Goal: Task Accomplishment & Management: Complete application form

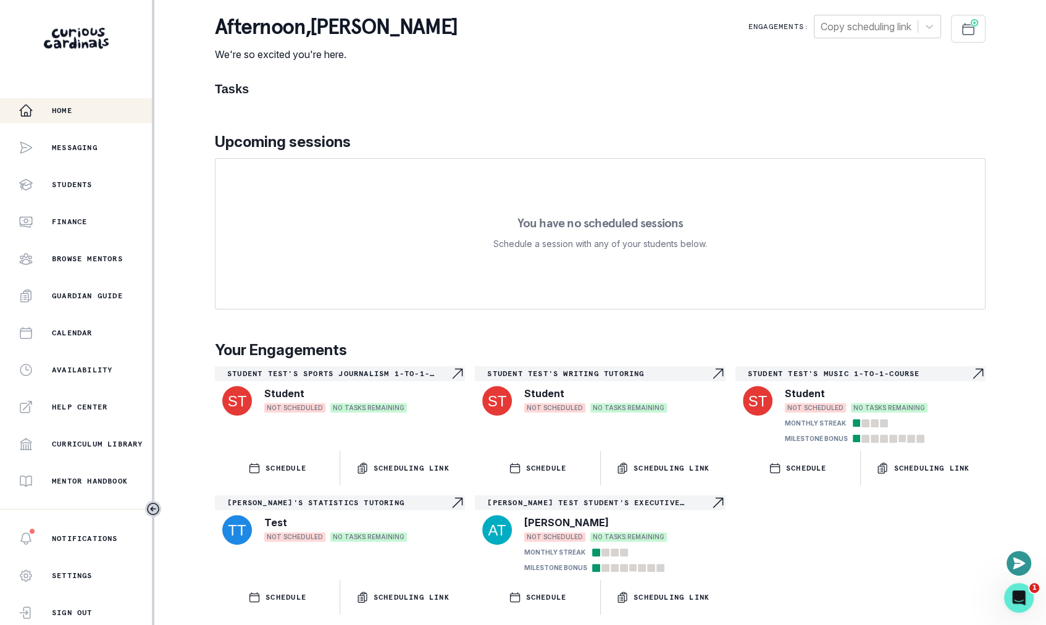
scroll to position [169, 0]
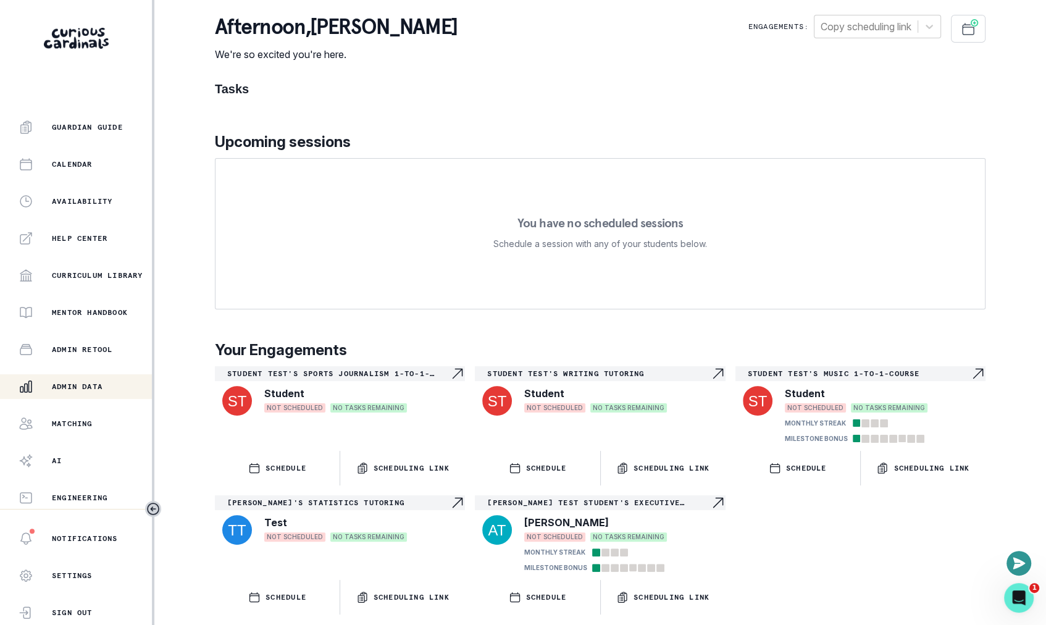
click at [86, 386] on p "Admin Data" at bounding box center [77, 387] width 51 height 10
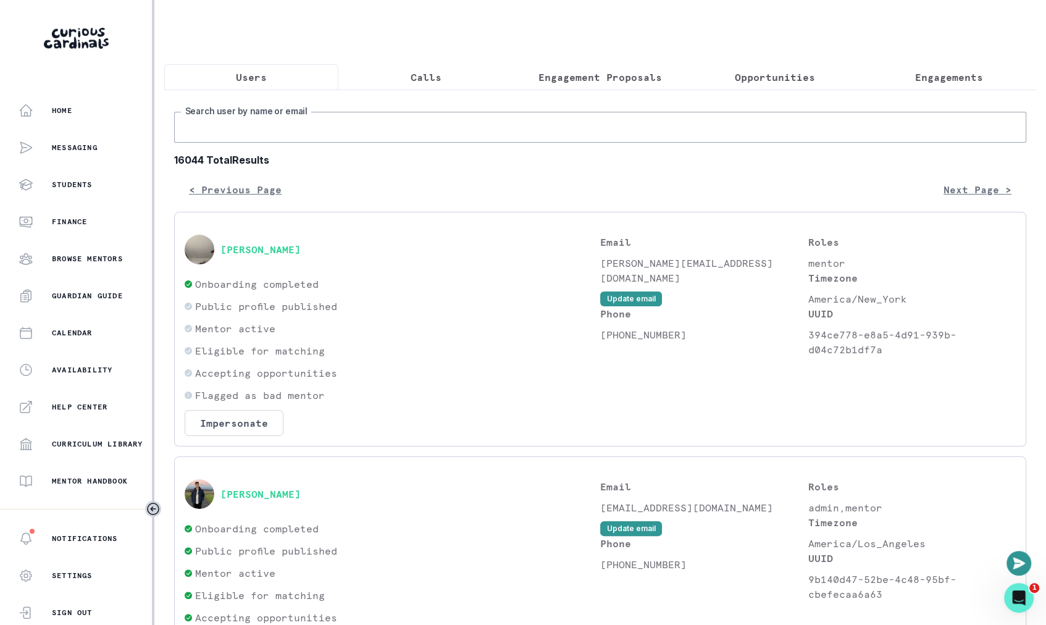
click at [370, 124] on input "Search user by name or email" at bounding box center [600, 127] width 852 height 31
type input "[PERSON_NAME]"
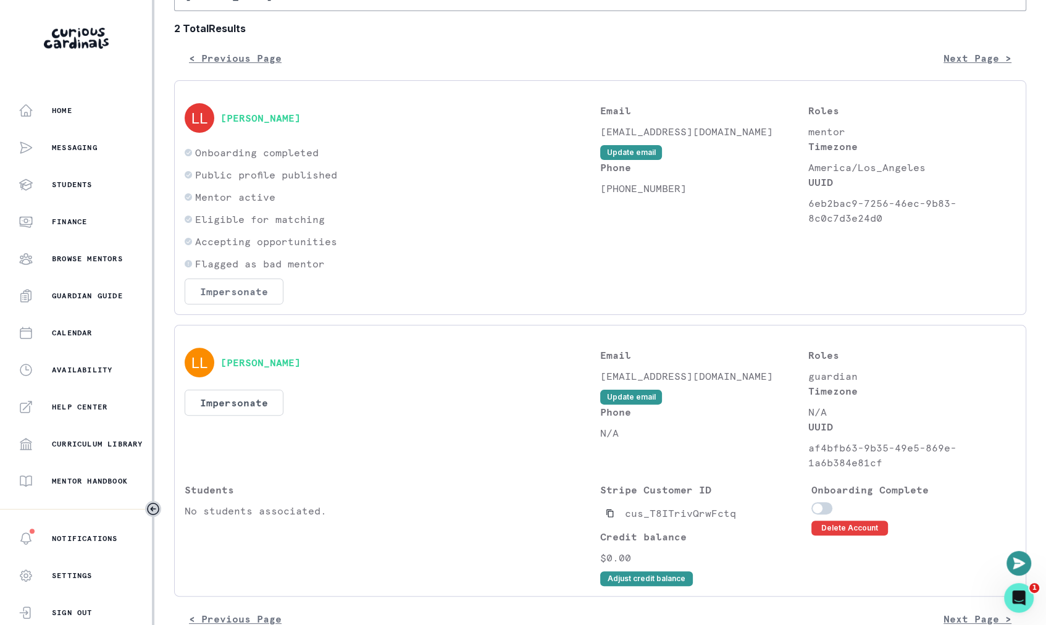
scroll to position [159, 0]
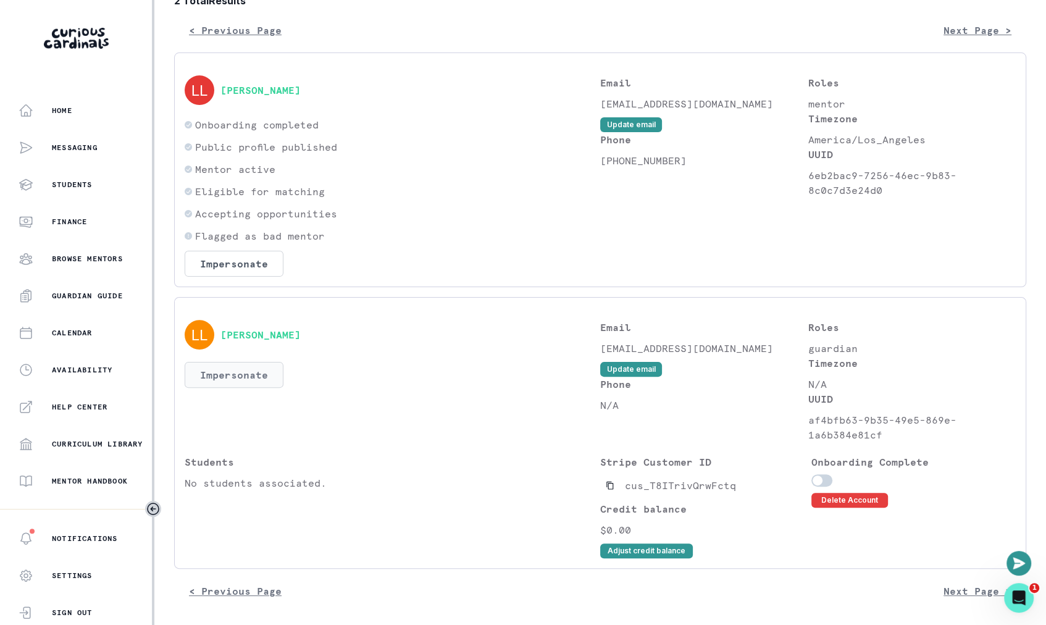
click at [252, 373] on button "Impersonate" at bounding box center [234, 375] width 99 height 26
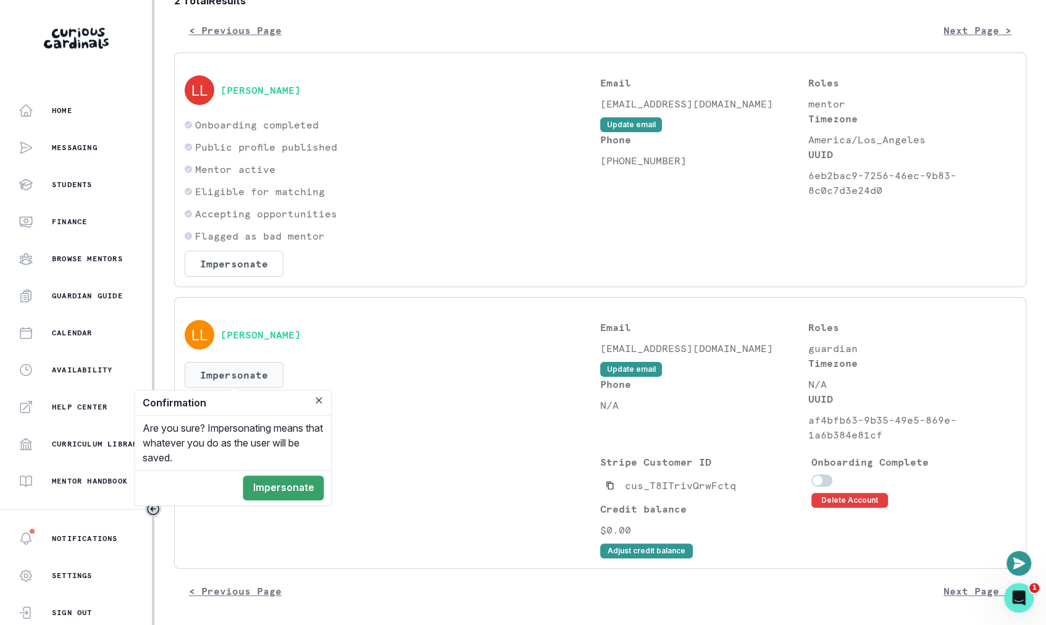
click at [542, 372] on div "[PERSON_NAME] Impersonate Confirmation Are you sure? Impersonating means that w…" at bounding box center [393, 381] width 416 height 122
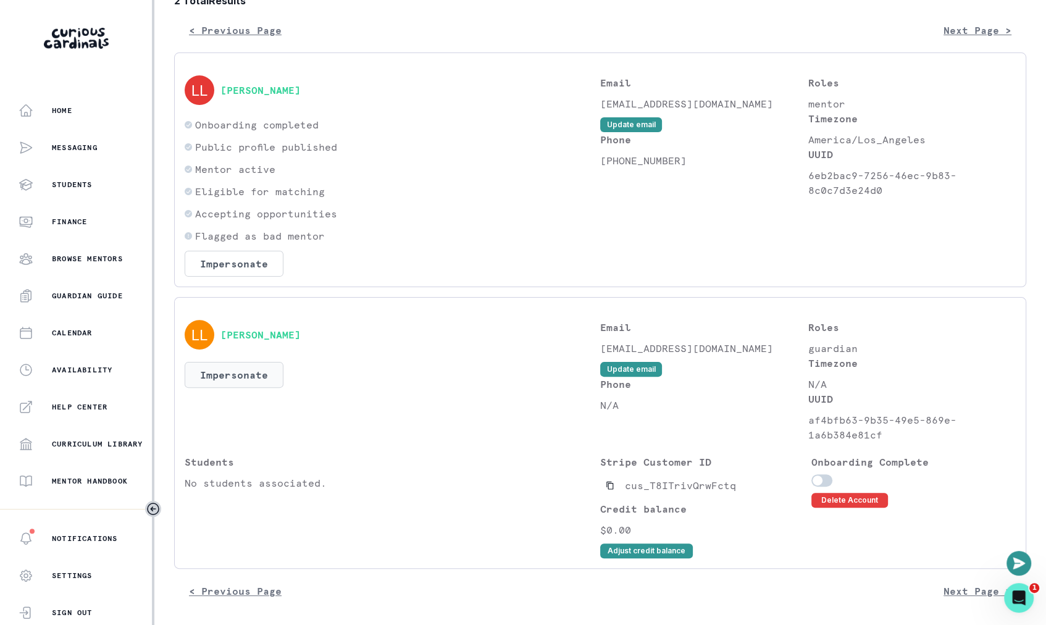
scroll to position [169, 0]
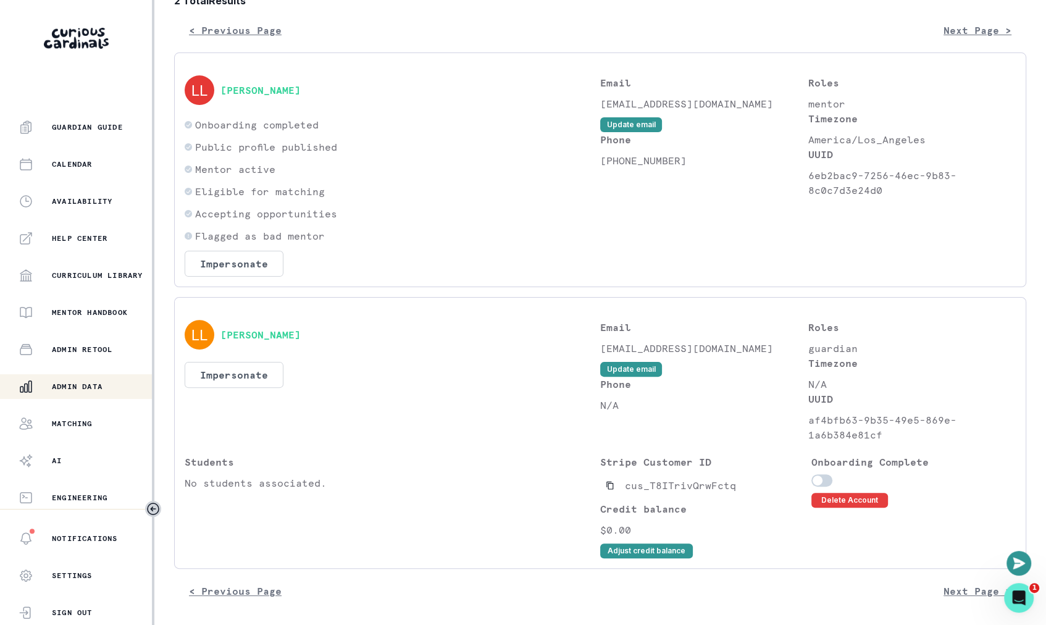
click at [86, 382] on p "Admin Data" at bounding box center [77, 387] width 51 height 10
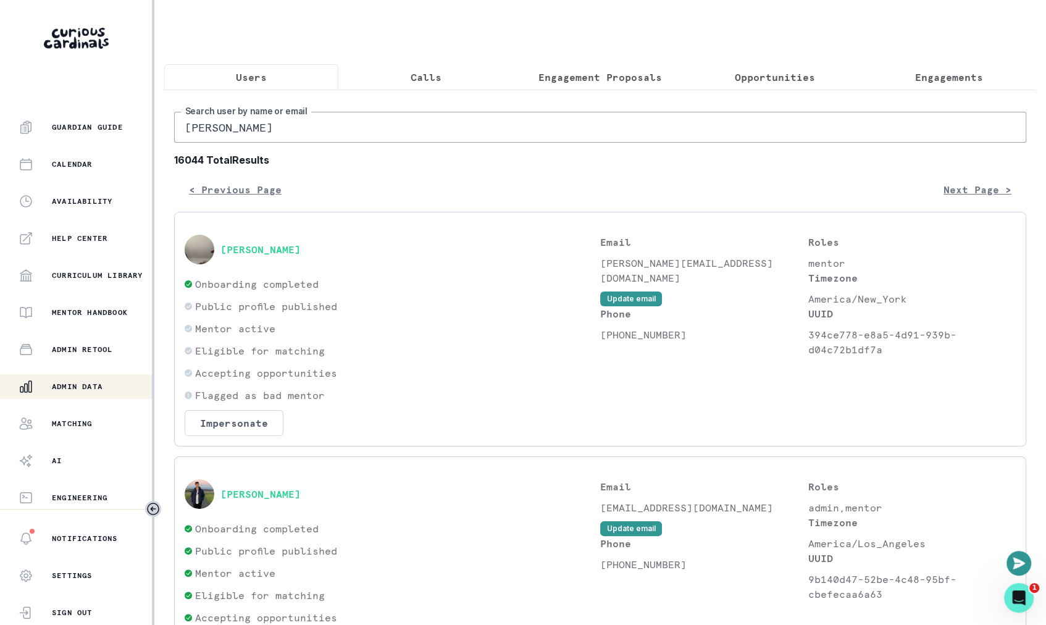
click at [591, 75] on p "Engagement Proposals" at bounding box center [601, 77] width 124 height 15
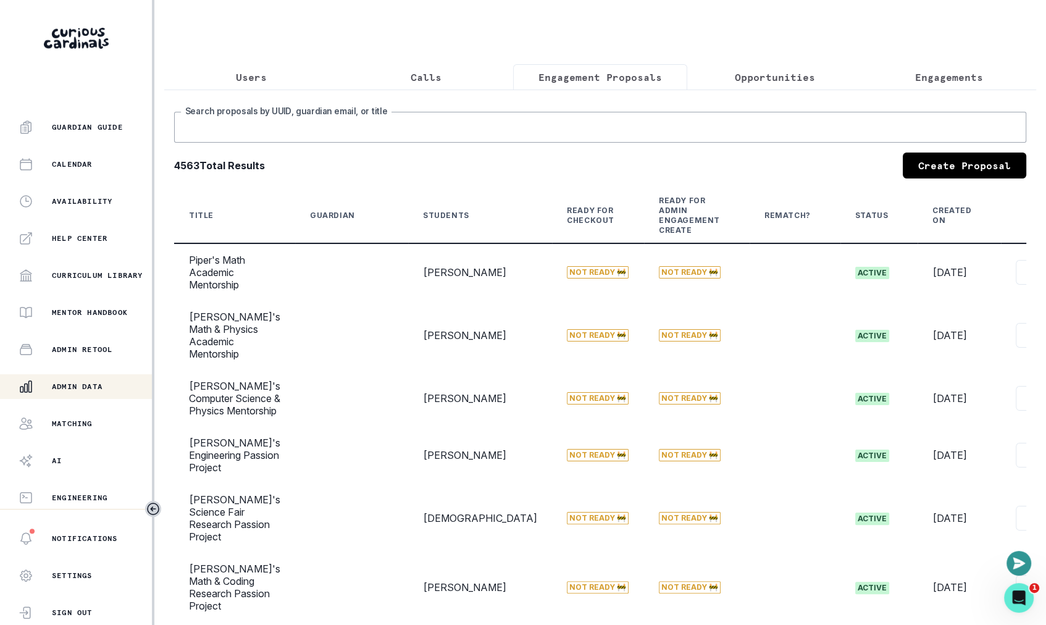
click at [588, 124] on input "Search proposals by UUID, guardian email, or title" at bounding box center [600, 127] width 852 height 31
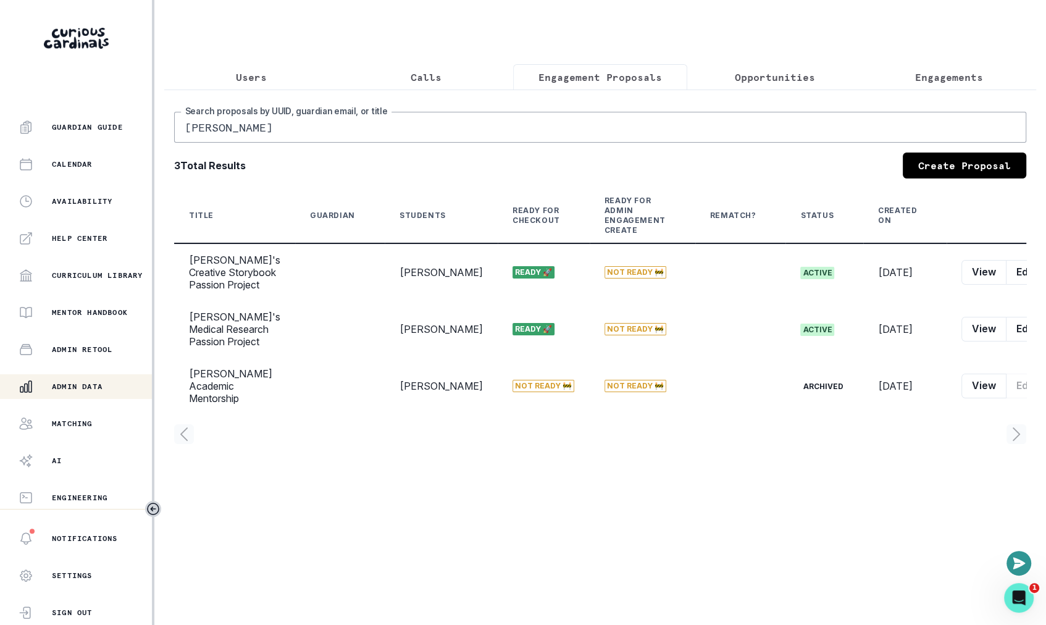
click at [532, 129] on input "[PERSON_NAME]" at bounding box center [600, 127] width 852 height 31
type input "[PERSON_NAME]"
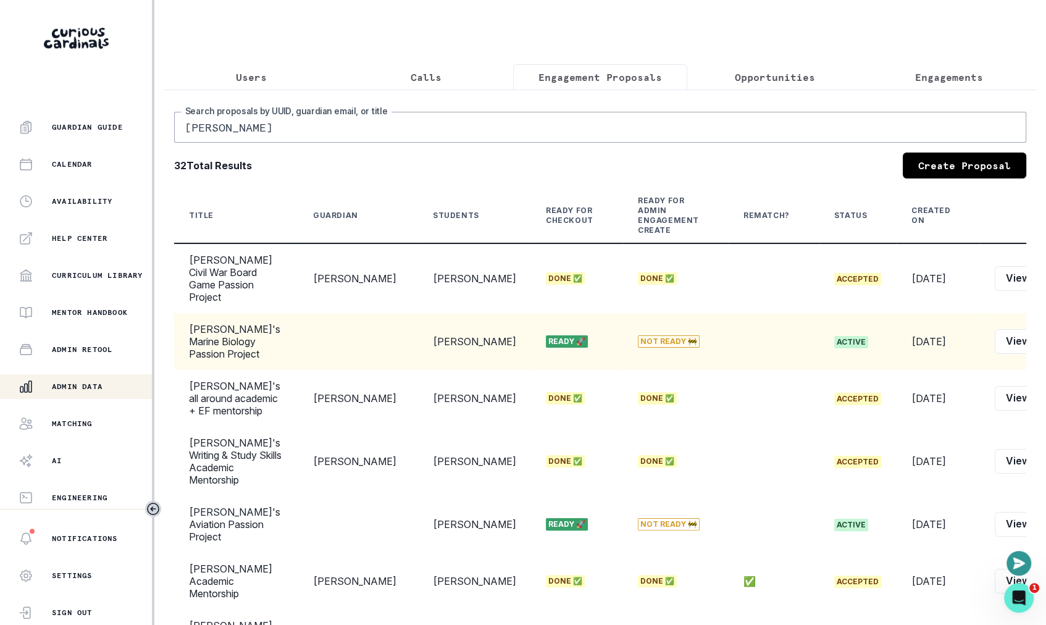
scroll to position [0, 30]
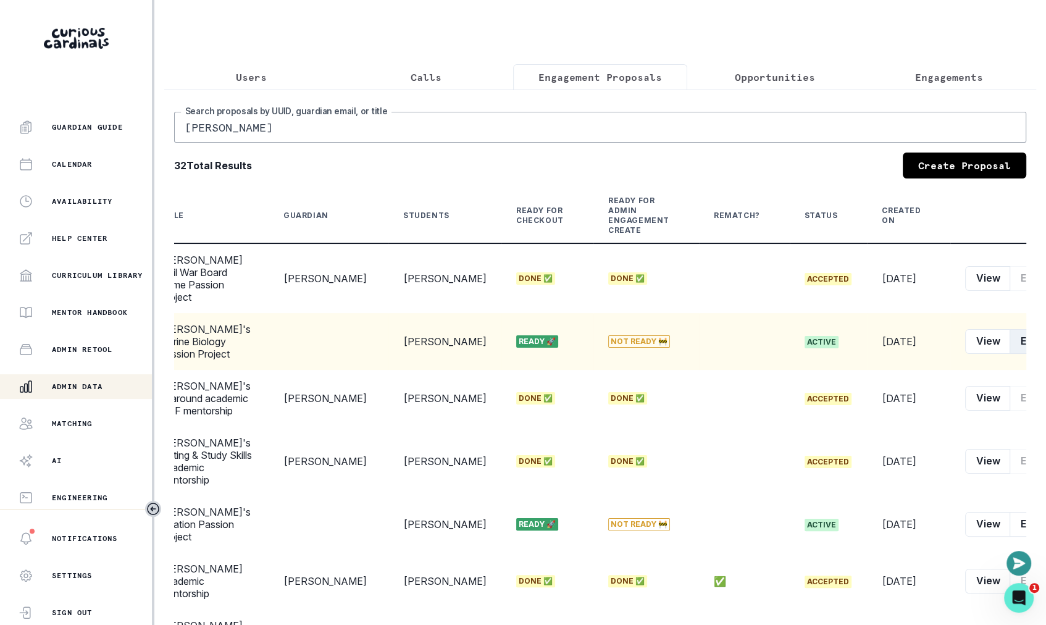
click at [1010, 329] on button "Edit" at bounding box center [1029, 341] width 39 height 25
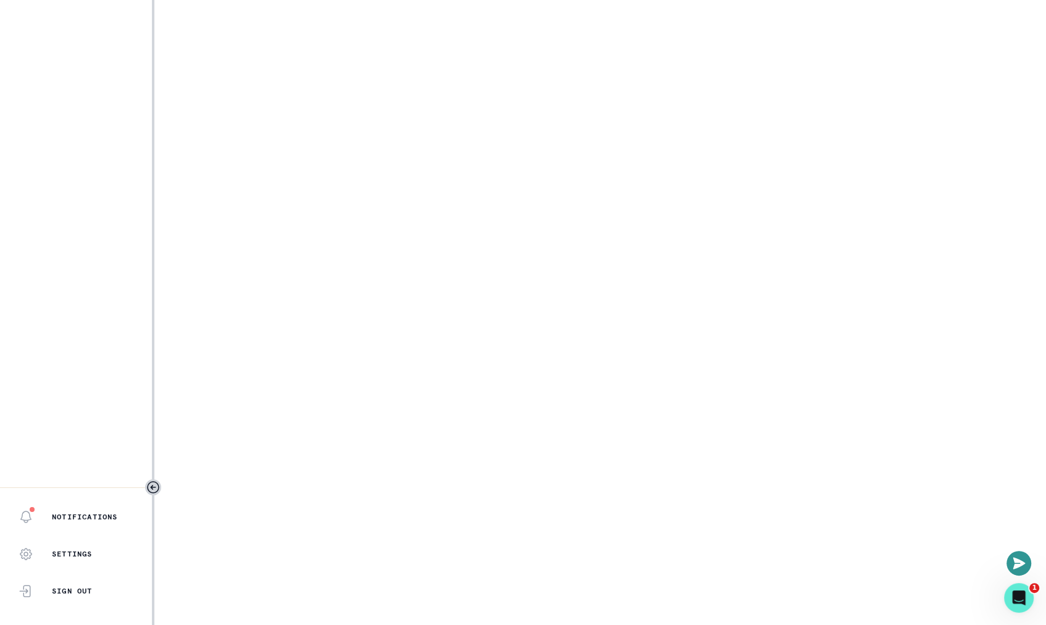
select select "2e0e0867-17d0-41a8-92b9-7b446b3bc83e"
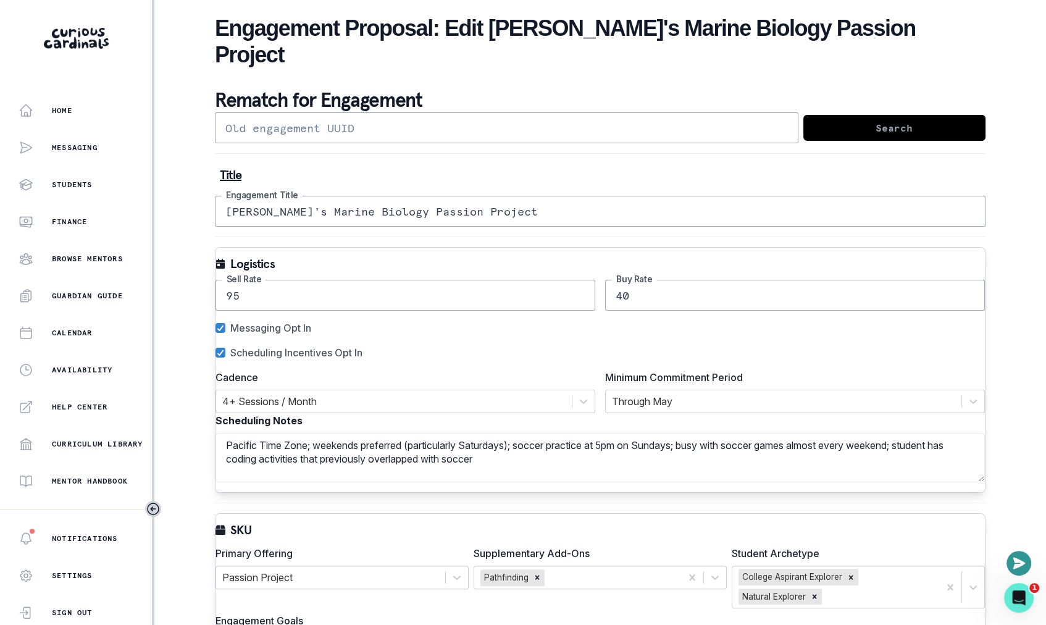
click at [301, 196] on input "[PERSON_NAME]'s Marine Biology Passion Project" at bounding box center [600, 211] width 771 height 31
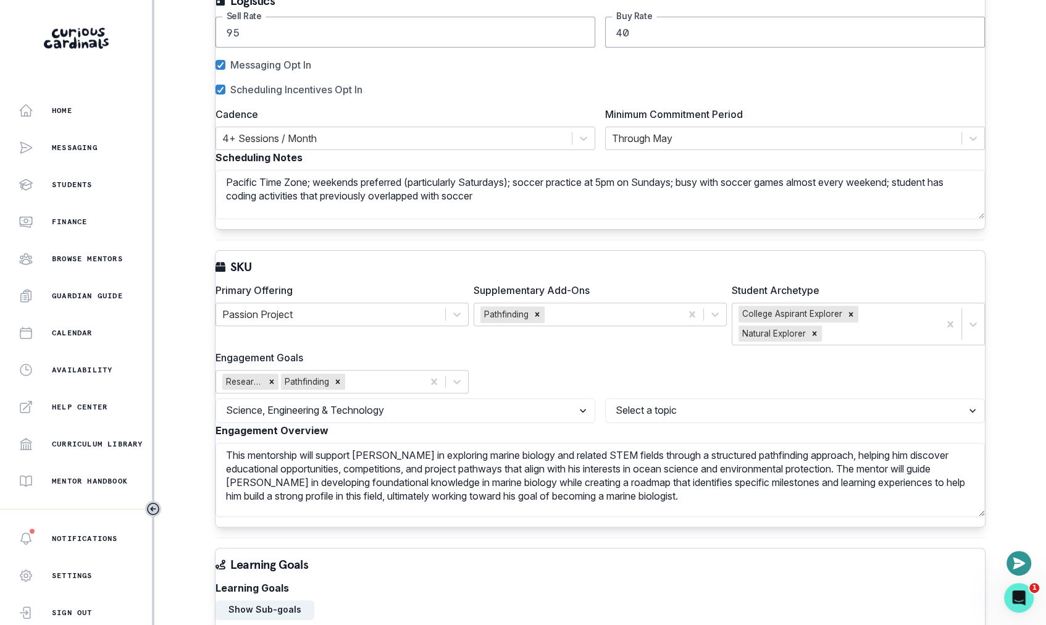
scroll to position [266, 0]
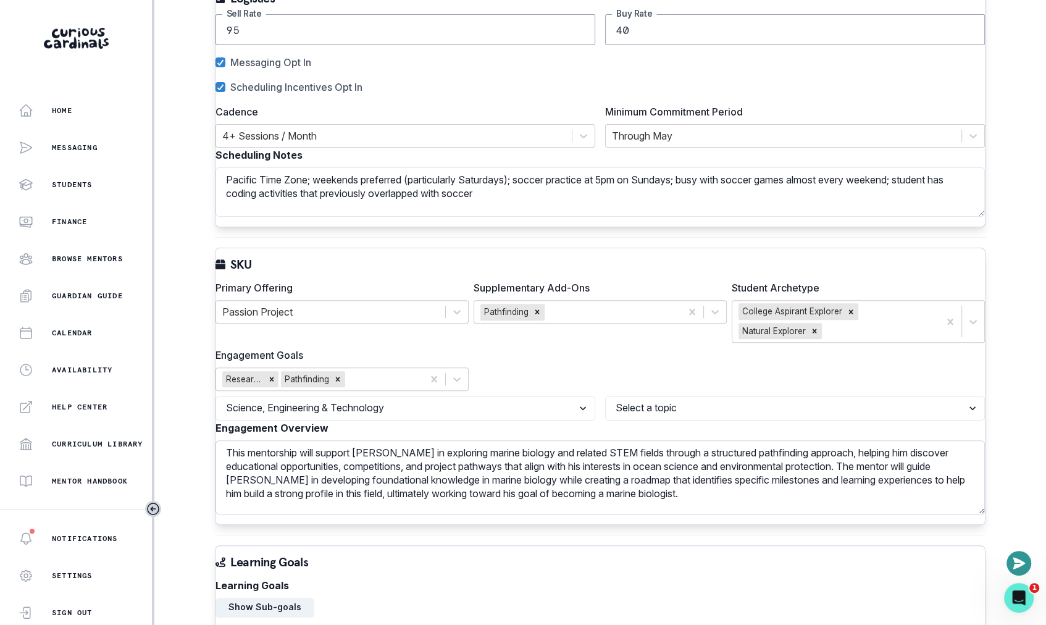
type input "[PERSON_NAME]'s Biology Passion Project"
click at [471, 440] on textarea "This mentorship will support [PERSON_NAME] in exploring marine biology and rela…" at bounding box center [600, 477] width 769 height 74
drag, startPoint x: 603, startPoint y: 413, endPoint x: 776, endPoint y: 422, distance: 173.2
click at [776, 440] on textarea "This mentorship will support [PERSON_NAME] in exploring biology and related STE…" at bounding box center [600, 477] width 769 height 74
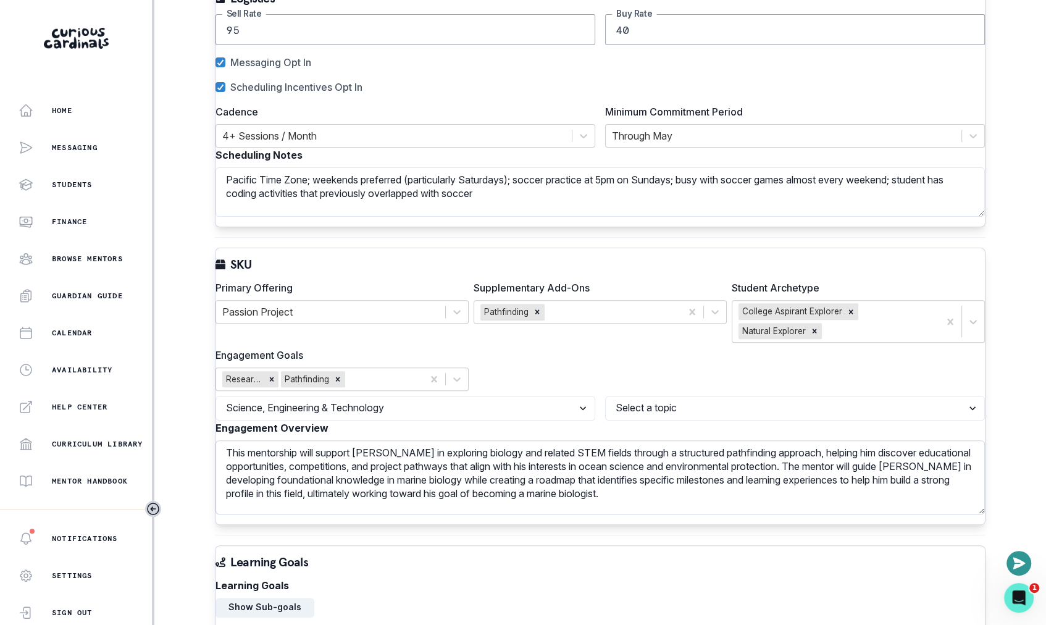
click at [370, 440] on textarea "This mentorship will support [PERSON_NAME] in exploring biology and related STE…" at bounding box center [600, 477] width 769 height 74
drag, startPoint x: 608, startPoint y: 435, endPoint x: 672, endPoint y: 437, distance: 64.2
click at [673, 440] on textarea "This mentorship will support [PERSON_NAME] in exploring biology and related STE…" at bounding box center [600, 477] width 769 height 74
drag, startPoint x: 641, startPoint y: 433, endPoint x: 777, endPoint y: 437, distance: 135.9
click at [777, 440] on textarea "This mentorship will support [PERSON_NAME] in exploring biology and related STE…" at bounding box center [600, 477] width 769 height 74
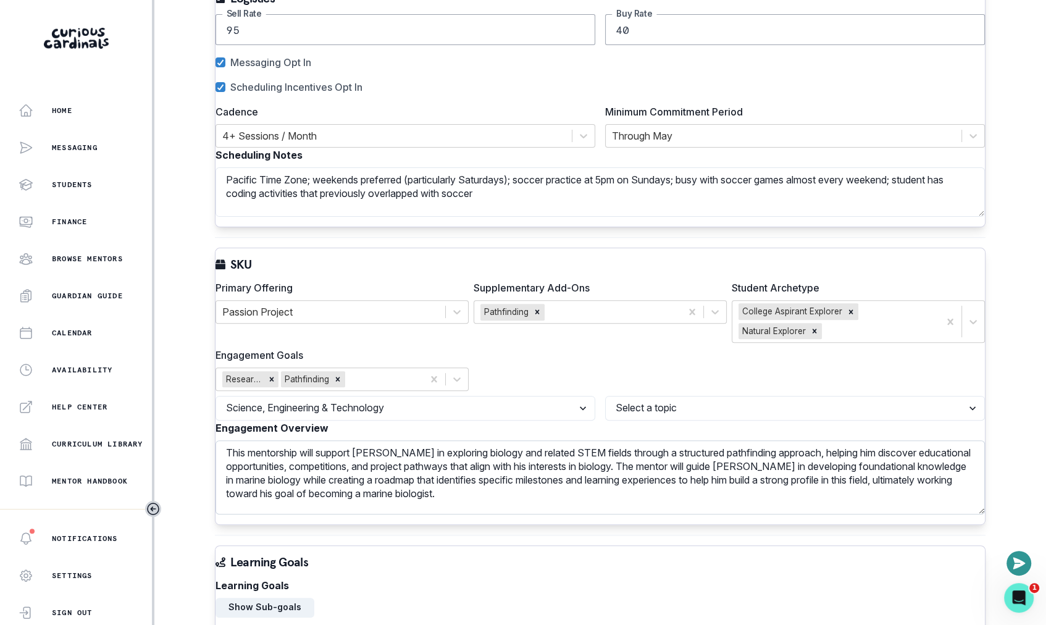
click at [251, 448] on textarea "This mentorship will support [PERSON_NAME] in exploring biology and related STE…" at bounding box center [600, 477] width 769 height 74
click at [400, 467] on textarea "This mentorship will support [PERSON_NAME] in exploring biology and related STE…" at bounding box center [600, 477] width 769 height 74
drag, startPoint x: 500, startPoint y: 458, endPoint x: 874, endPoint y: 448, distance: 374.4
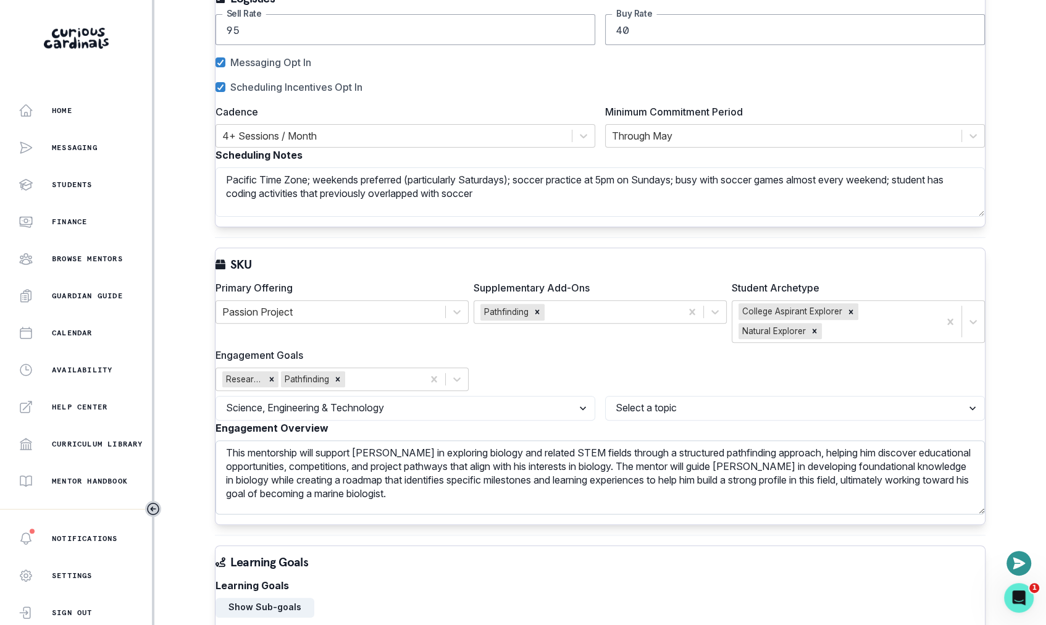
click at [874, 448] on textarea "This mentorship will support [PERSON_NAME] in exploring biology and related STE…" at bounding box center [600, 477] width 769 height 74
type textarea "This mentorship will support [PERSON_NAME] in exploring biology and related STE…"
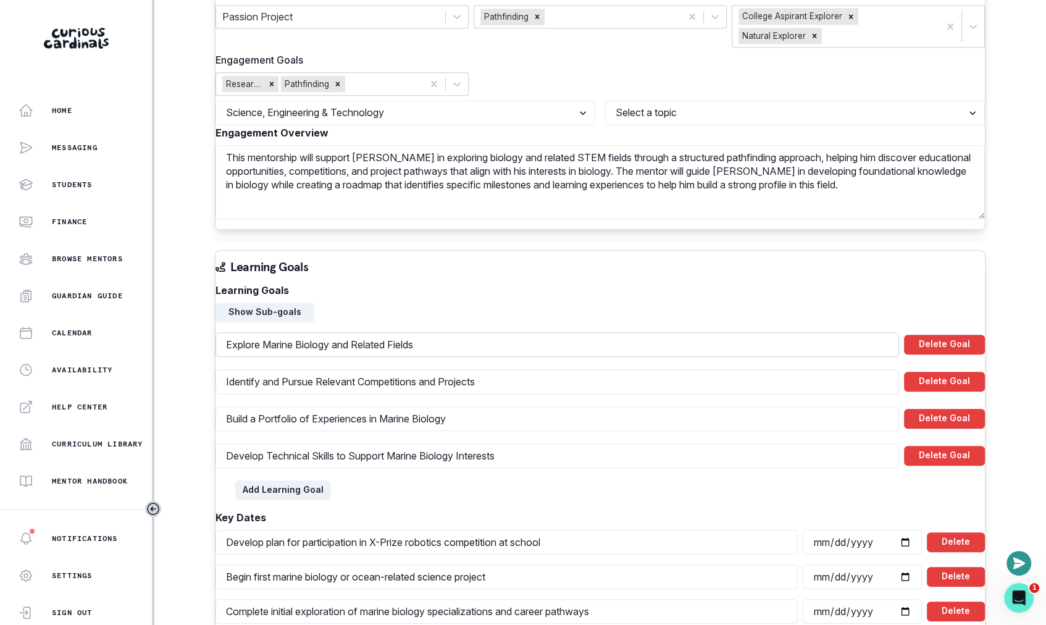
click at [289, 332] on input "Explore Marine Biology and Related Fields" at bounding box center [558, 344] width 684 height 25
type input "Explore Biology and Related Fields"
click at [419, 406] on input "Build a Portfolio of Experiences in Marine Biology" at bounding box center [558, 418] width 684 height 25
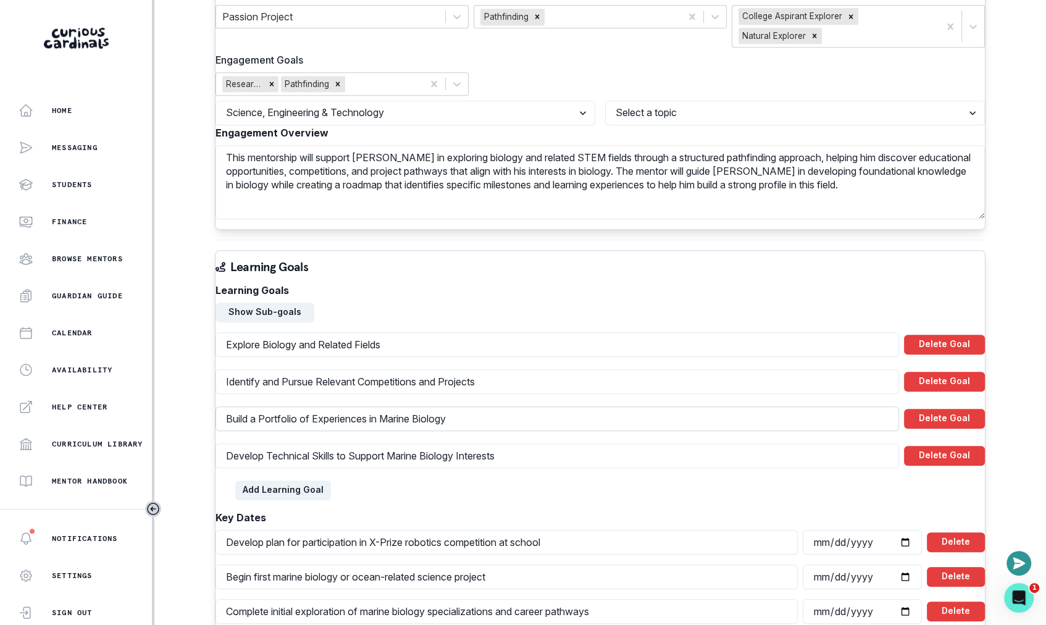
click at [406, 406] on input "Build a Portfolio of Experiences in Marine Biology" at bounding box center [558, 418] width 684 height 25
type input "Build a Portfolio of Experiences in Biology"
click at [421, 443] on input "Develop Technical Skills to Support Marine Biology Interests" at bounding box center [558, 455] width 684 height 25
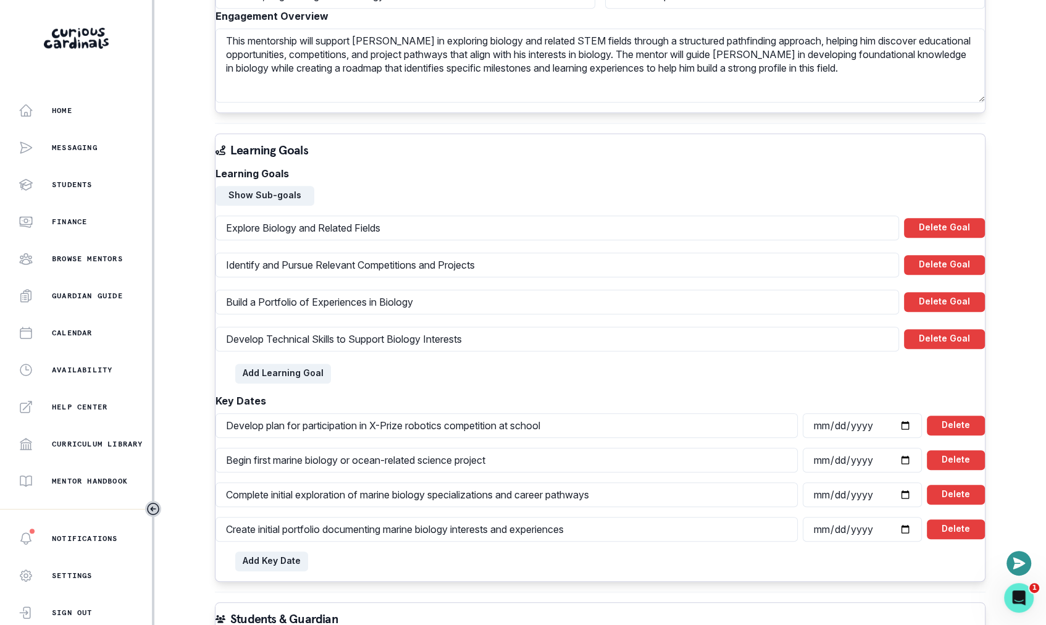
scroll to position [702, 0]
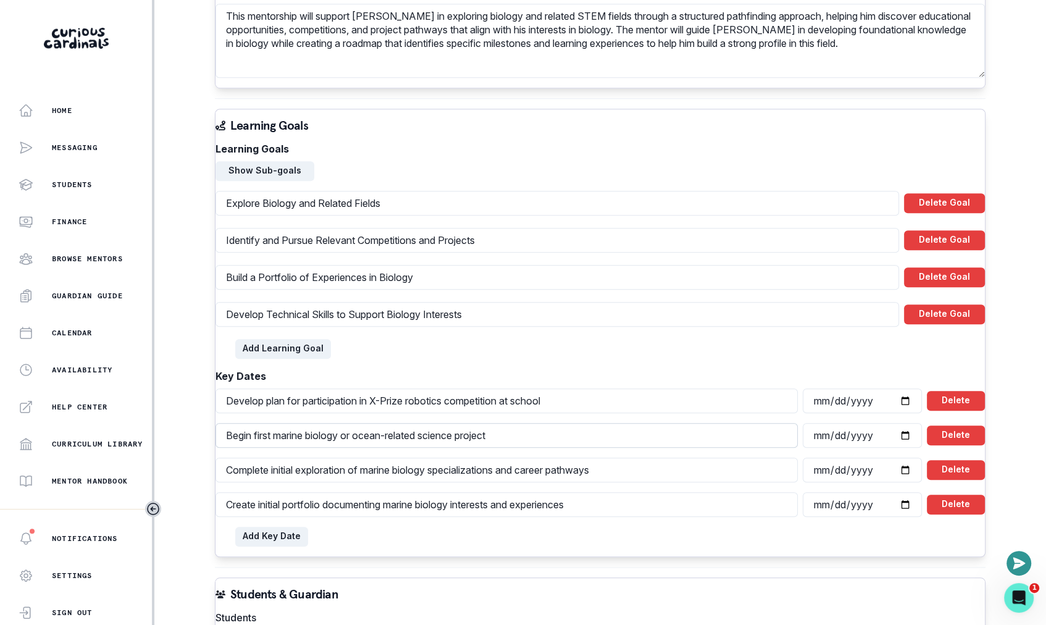
type input "Develop Technical Skills to Support Biology Interests"
click at [295, 423] on input "Begin first marine biology or ocean-related science project" at bounding box center [507, 435] width 582 height 25
click at [944, 391] on button "Delete" at bounding box center [956, 401] width 58 height 20
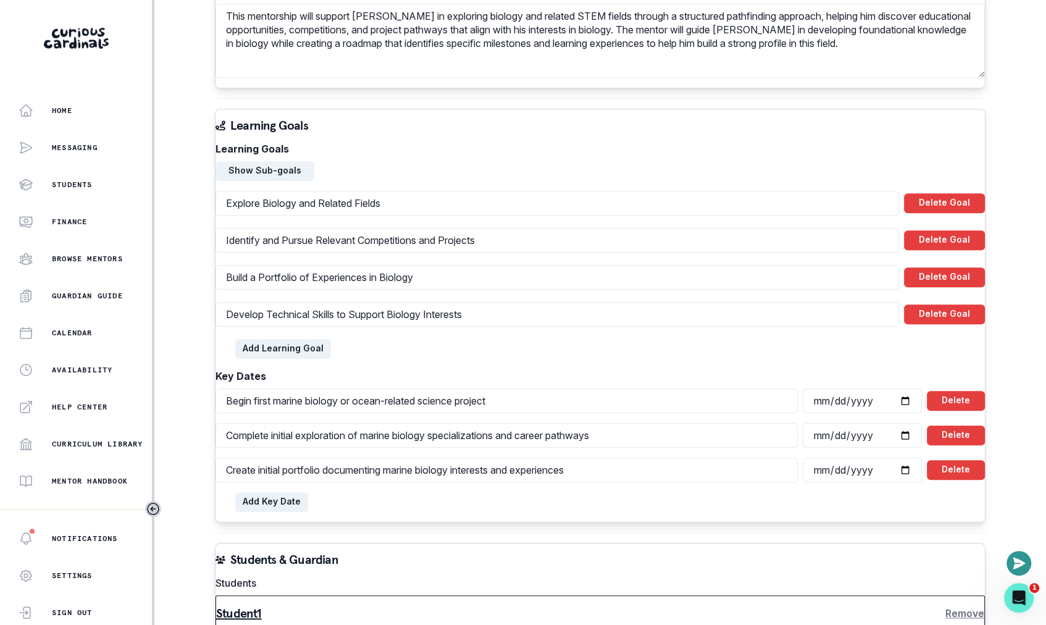
click at [944, 391] on button "Delete" at bounding box center [956, 401] width 58 height 20
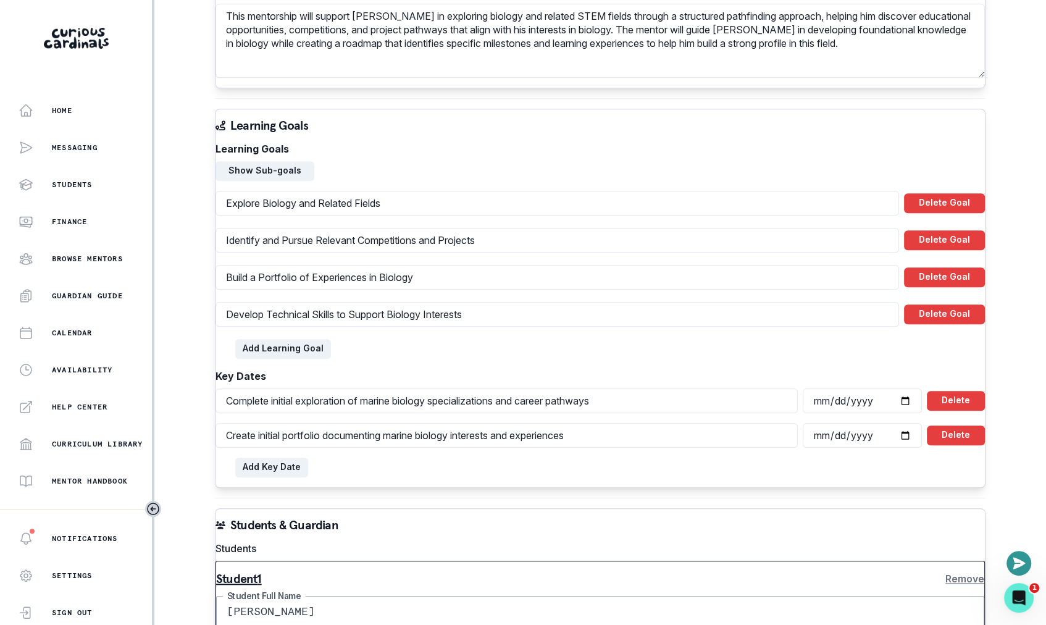
click at [944, 391] on button "Delete" at bounding box center [956, 401] width 58 height 20
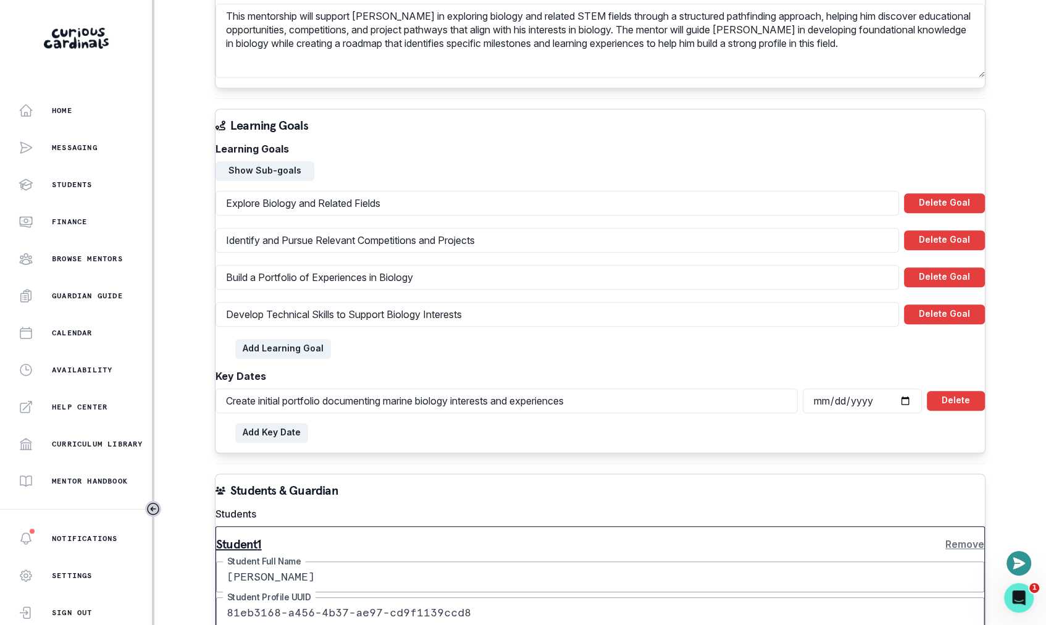
click at [944, 391] on button "Delete" at bounding box center [956, 401] width 58 height 20
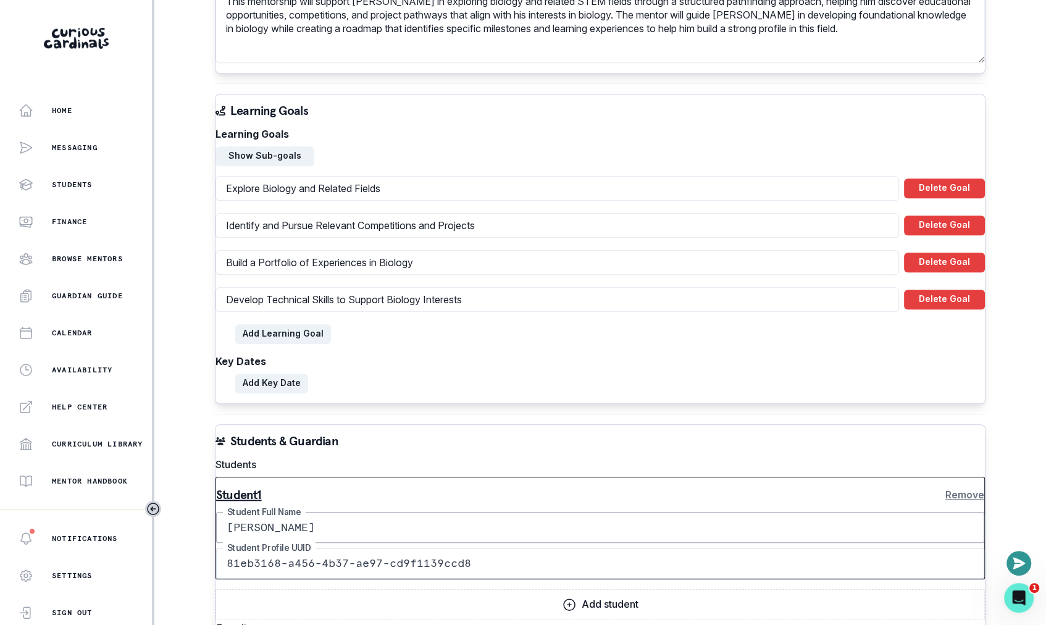
scroll to position [716, 0]
click at [292, 147] on button "Show Sub-goals" at bounding box center [265, 157] width 99 height 20
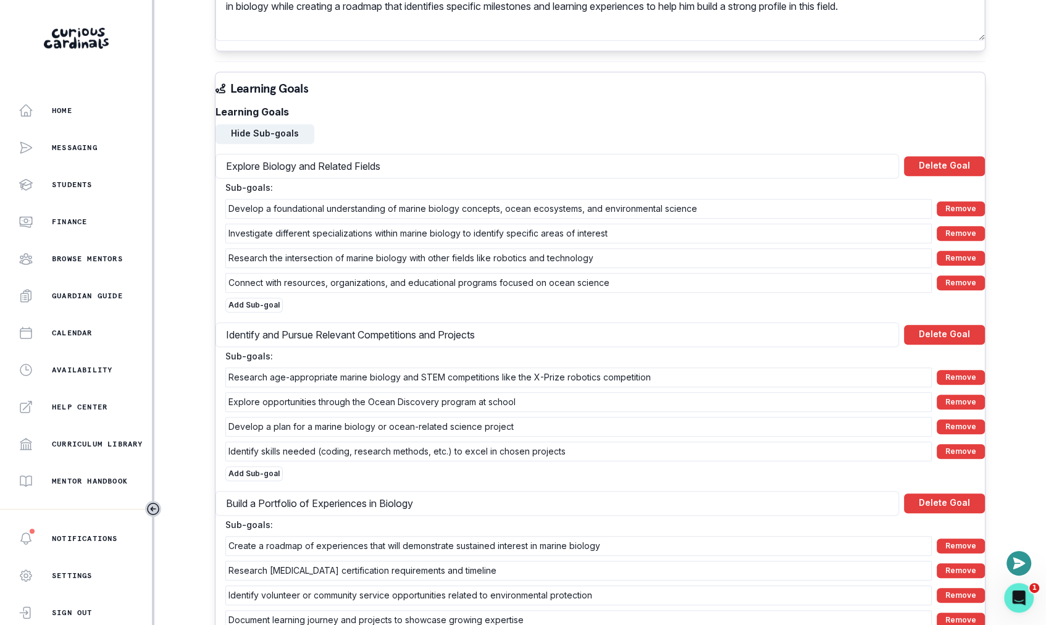
scroll to position [739, 0]
click at [951, 202] on button "Remove" at bounding box center [961, 209] width 48 height 15
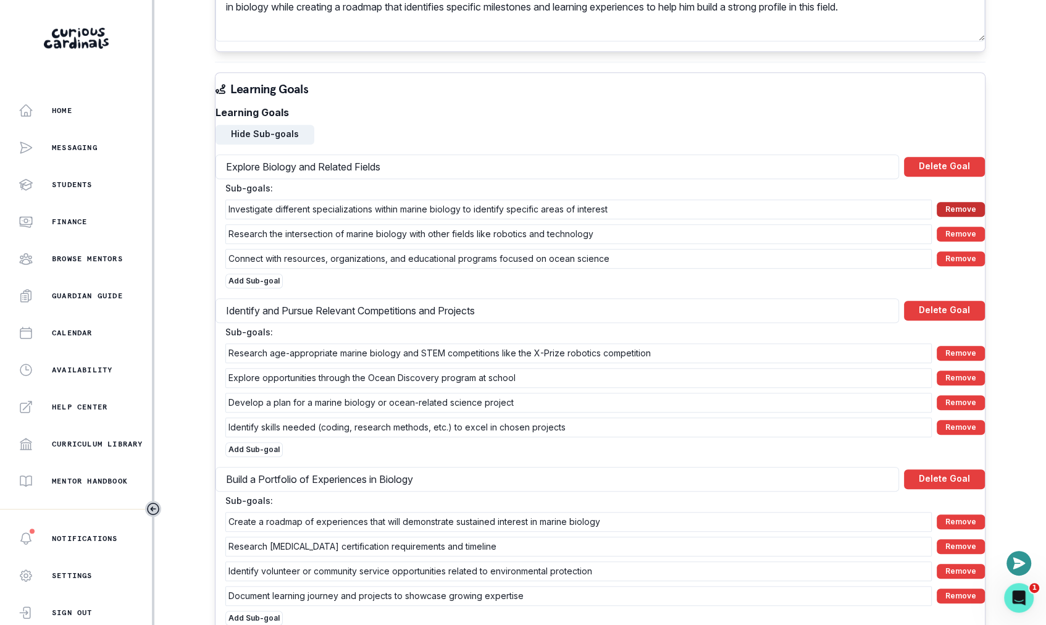
click at [951, 202] on button "Remove" at bounding box center [961, 209] width 48 height 15
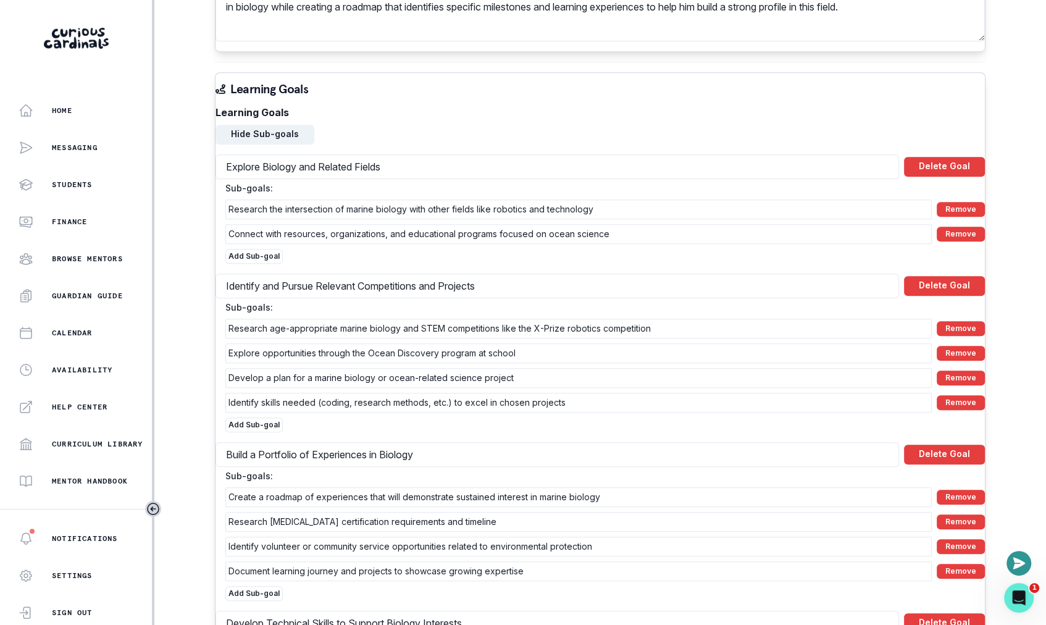
click at [951, 202] on button "Remove" at bounding box center [961, 209] width 48 height 15
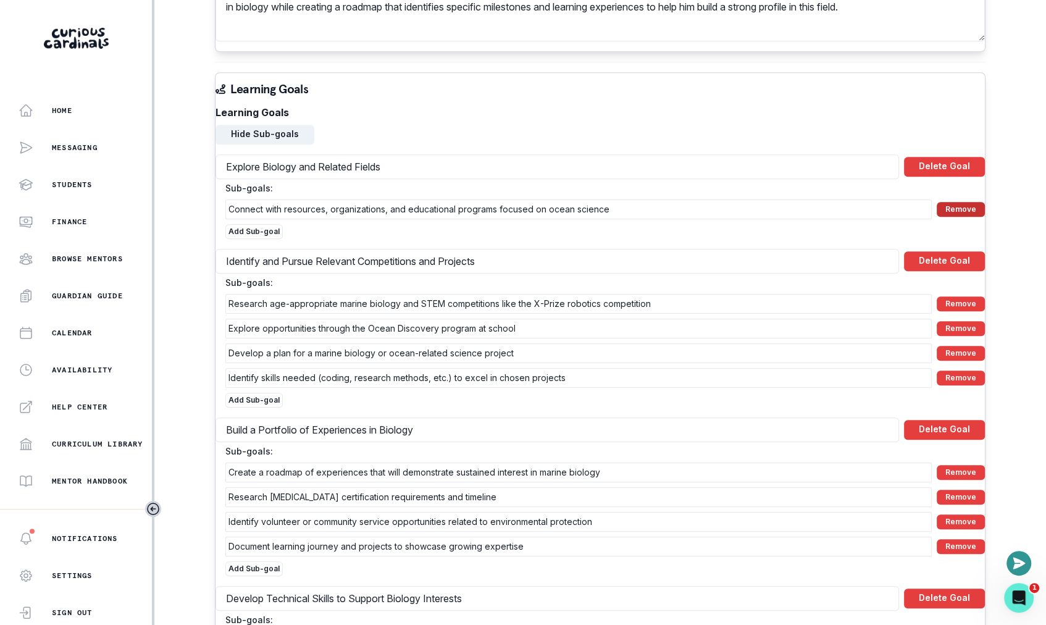
click at [951, 202] on button "Remove" at bounding box center [961, 209] width 48 height 15
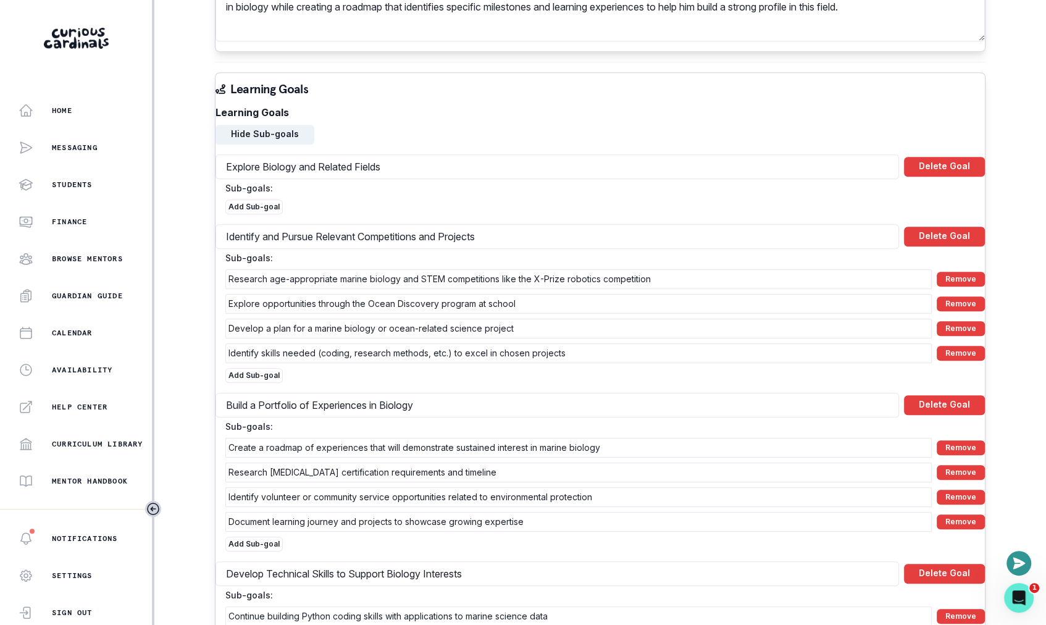
click at [950, 269] on div "Research age-appropriate marine biology and STEM competitions like the X-Prize …" at bounding box center [605, 279] width 760 height 20
click at [952, 272] on button "Remove" at bounding box center [961, 279] width 48 height 15
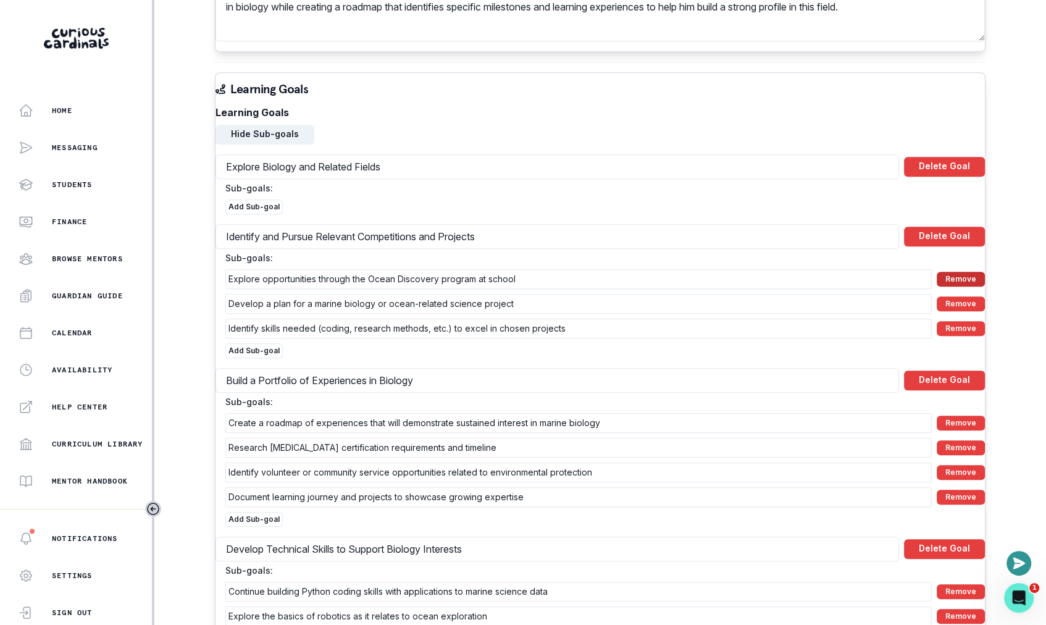
click at [952, 272] on button "Remove" at bounding box center [961, 279] width 48 height 15
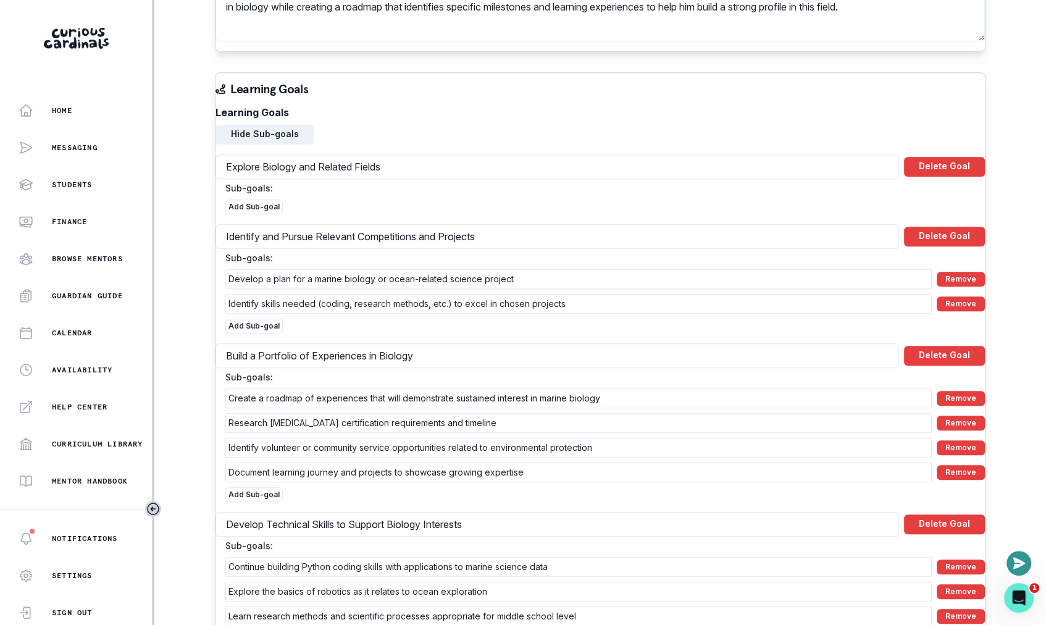
click at [952, 272] on button "Remove" at bounding box center [961, 279] width 48 height 15
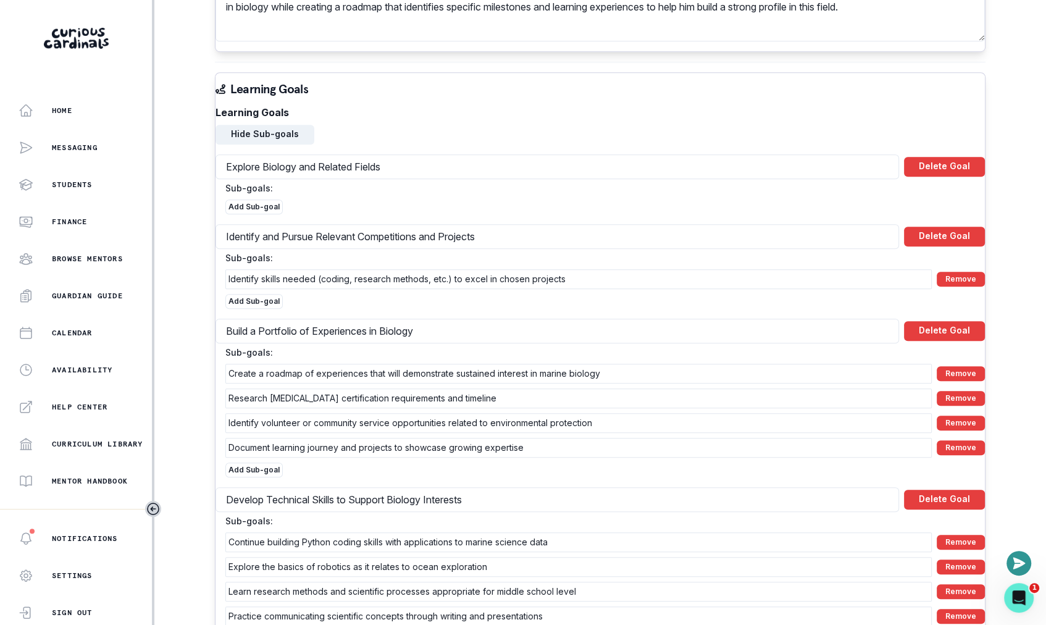
click at [952, 272] on button "Remove" at bounding box center [961, 279] width 48 height 15
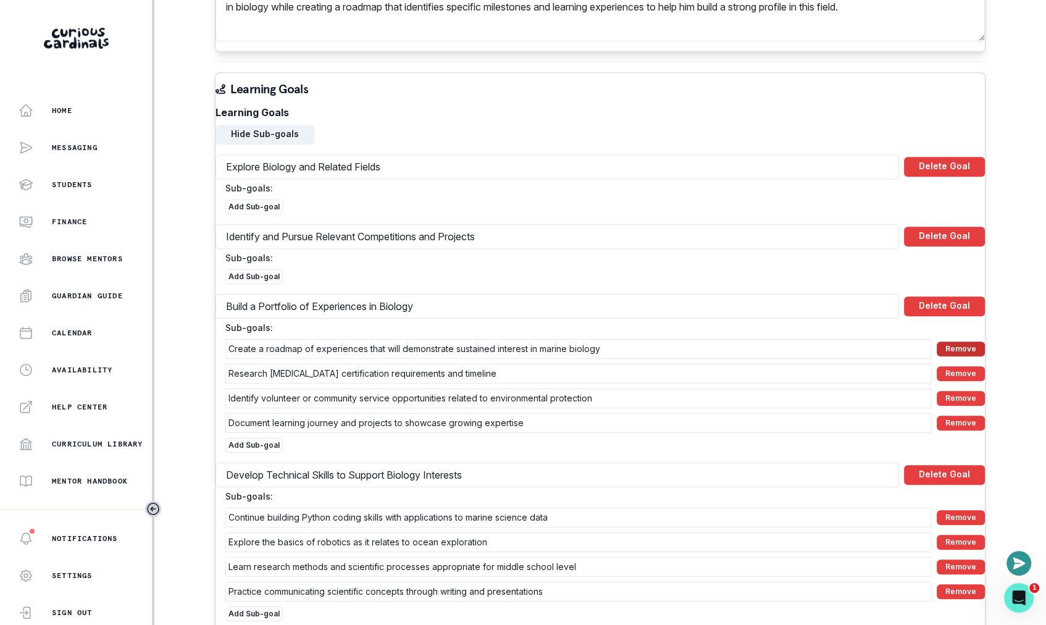
click at [945, 342] on button "Remove" at bounding box center [961, 349] width 48 height 15
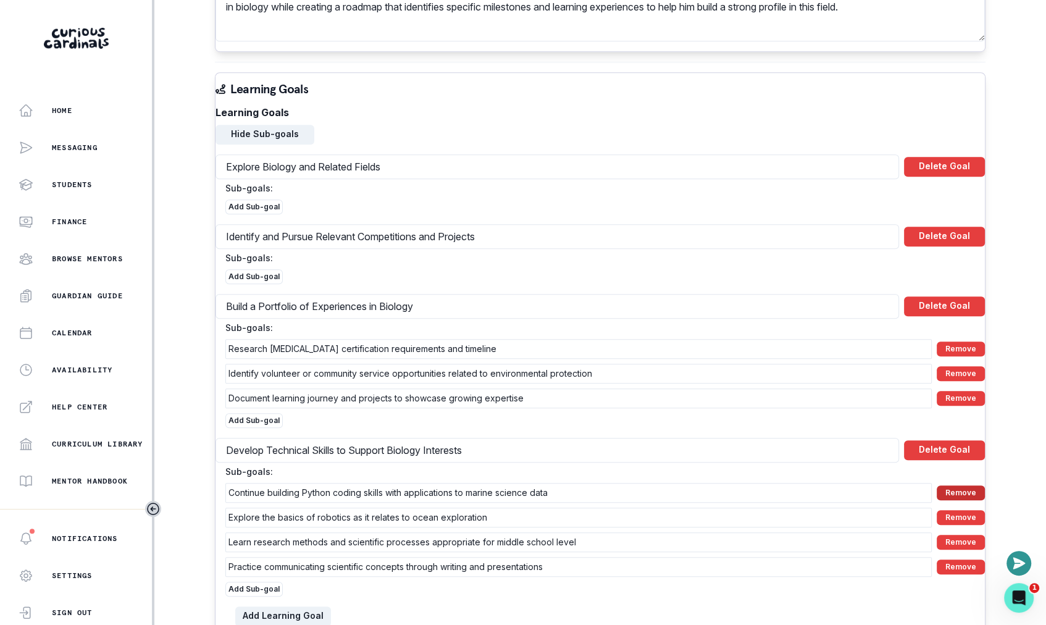
click at [945, 485] on button "Remove" at bounding box center [961, 492] width 48 height 15
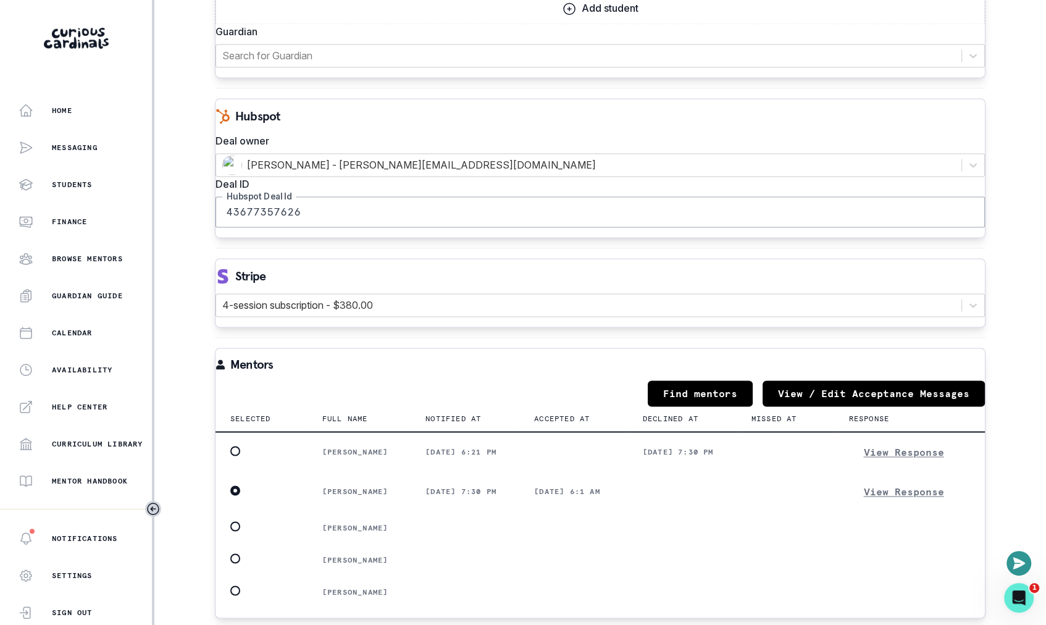
scroll to position [1819, 0]
